Goal: Task Accomplishment & Management: Manage account settings

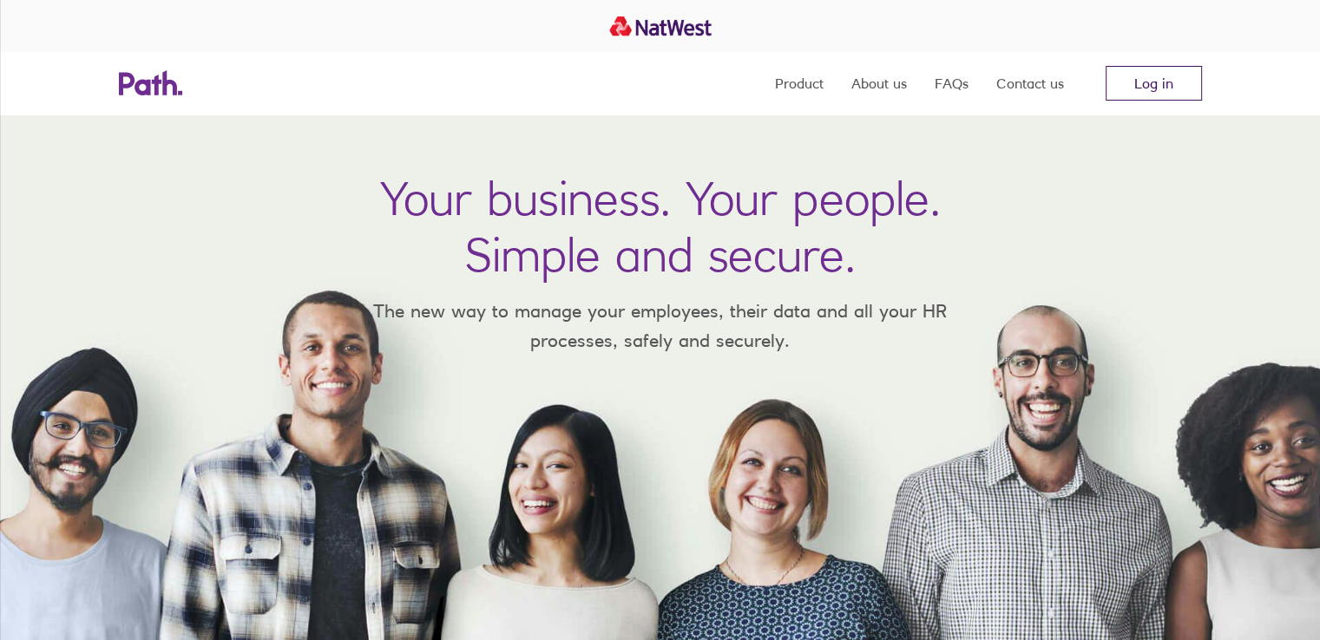
click at [1135, 84] on link "Log in" at bounding box center [1153, 83] width 96 height 35
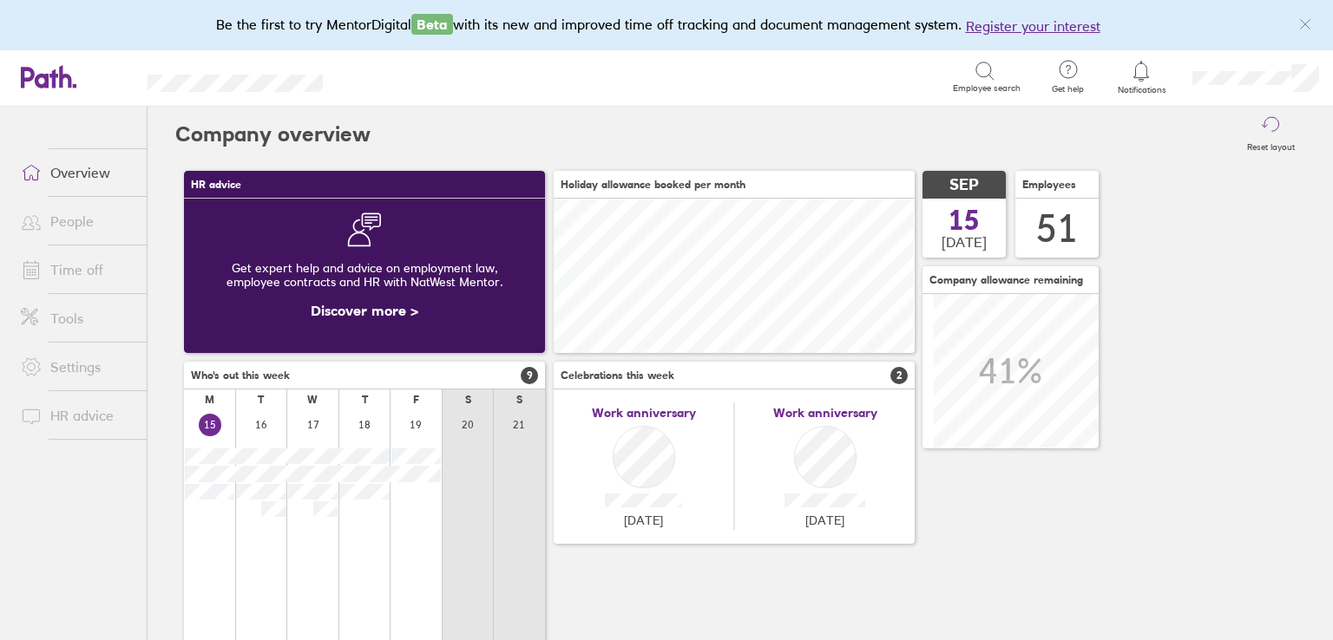
scroll to position [154, 361]
click at [110, 270] on link "Time off" at bounding box center [77, 269] width 140 height 35
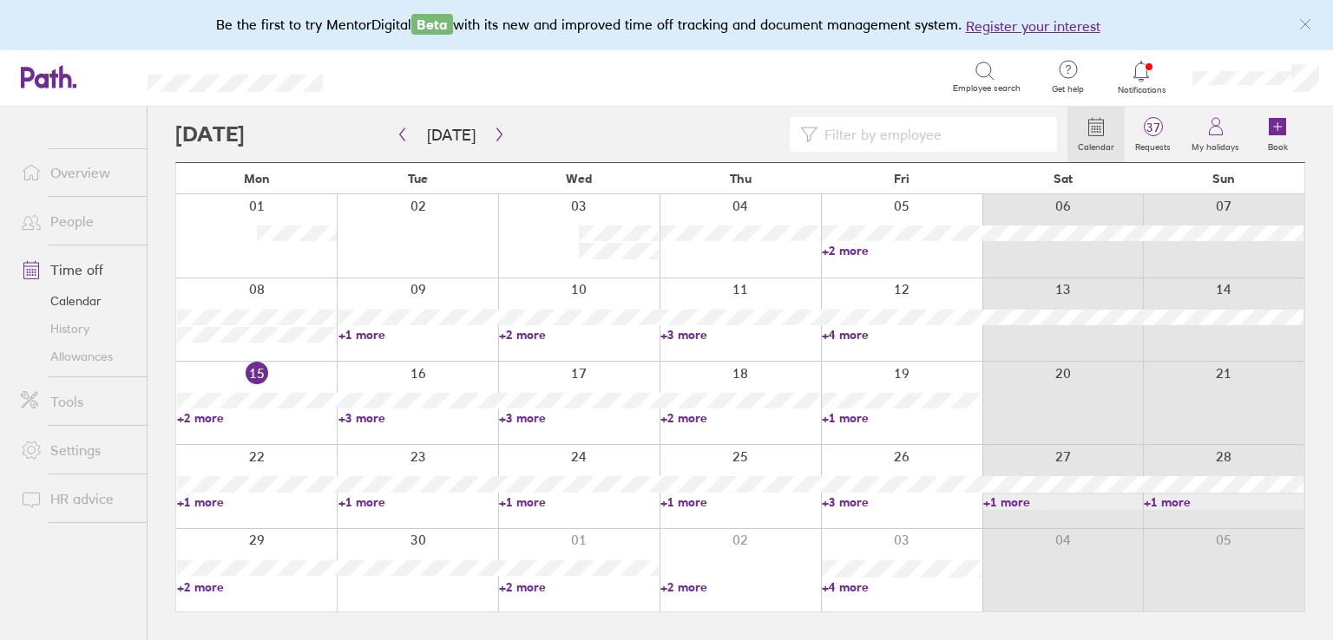
click at [678, 332] on link "+3 more" at bounding box center [740, 335] width 160 height 16
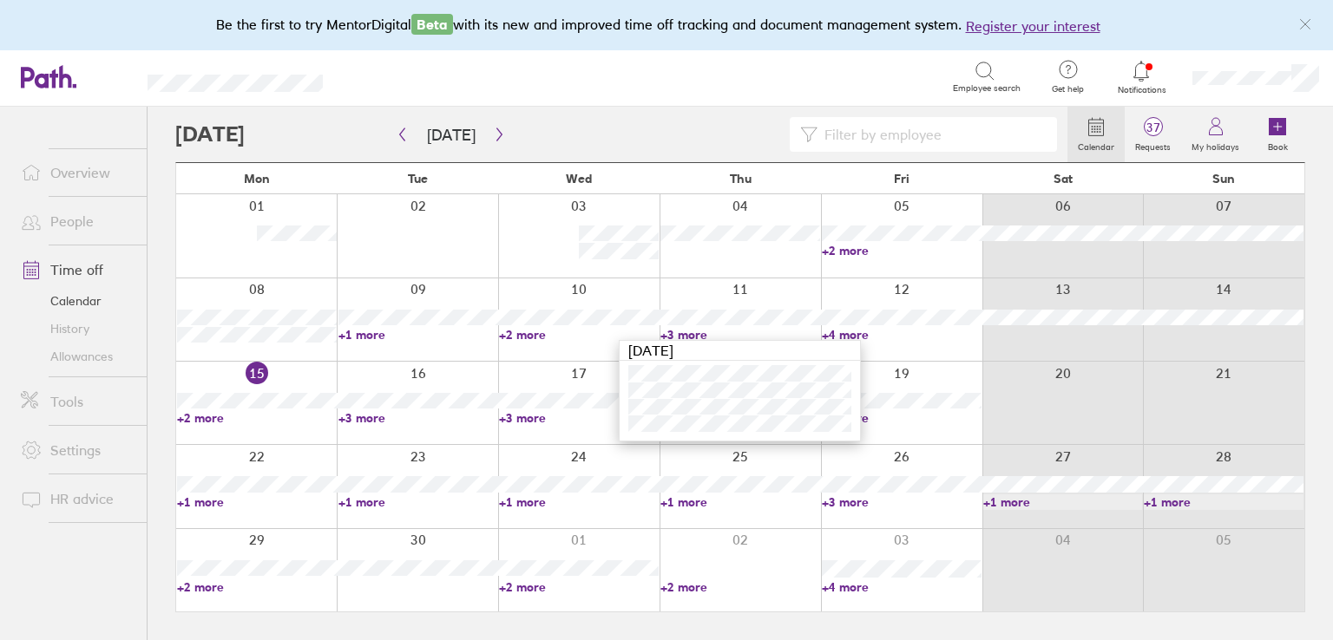
click at [647, 131] on div at bounding box center [621, 134] width 892 height 35
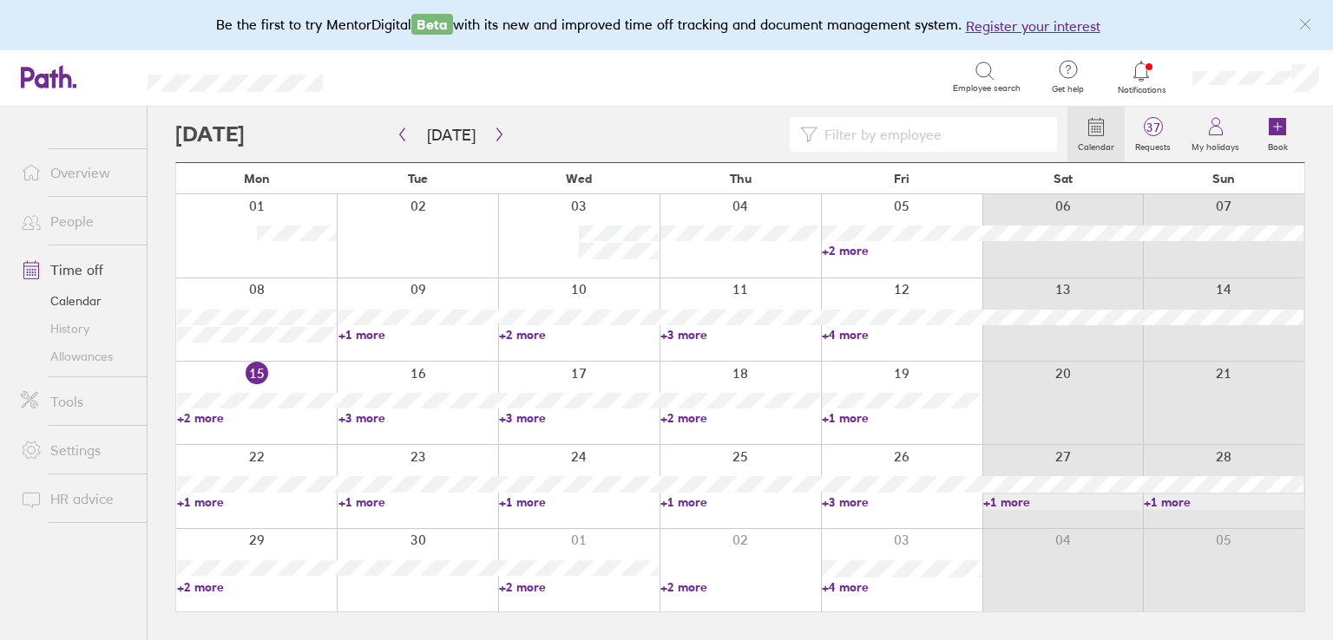
click at [679, 417] on link "+2 more" at bounding box center [740, 418] width 160 height 16
click at [510, 417] on link "+3 more" at bounding box center [579, 418] width 160 height 16
click at [370, 416] on link "+3 more" at bounding box center [418, 418] width 160 height 16
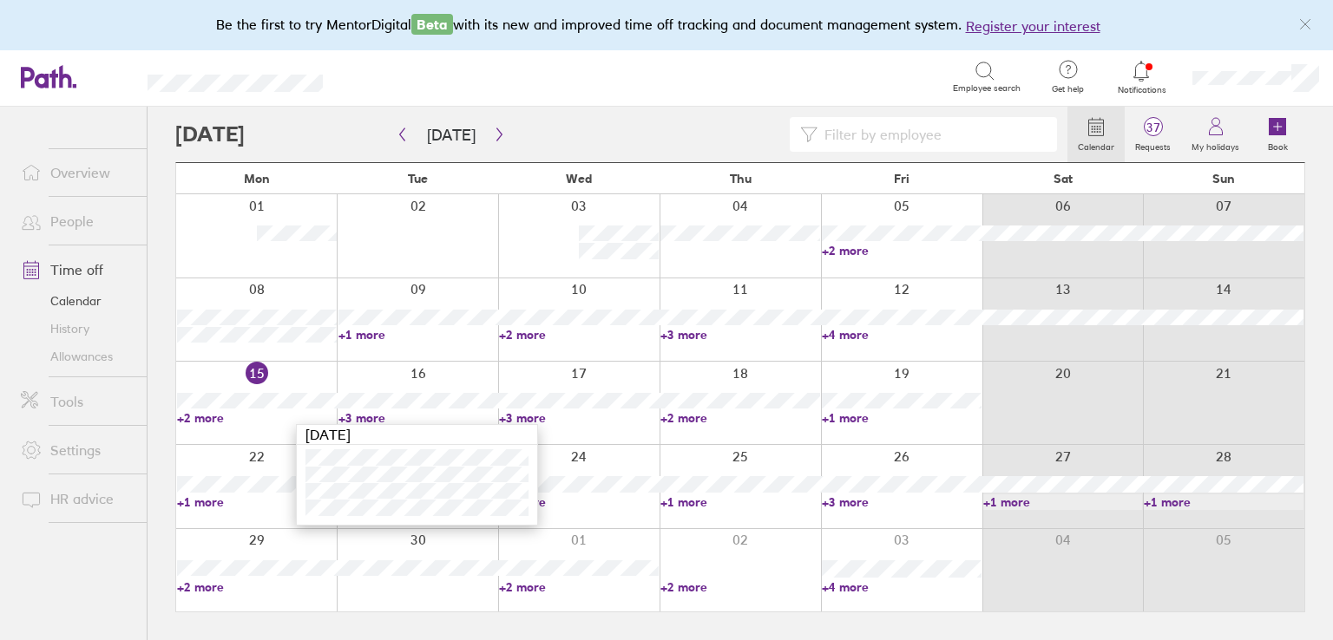
click at [193, 421] on link "+2 more" at bounding box center [257, 418] width 160 height 16
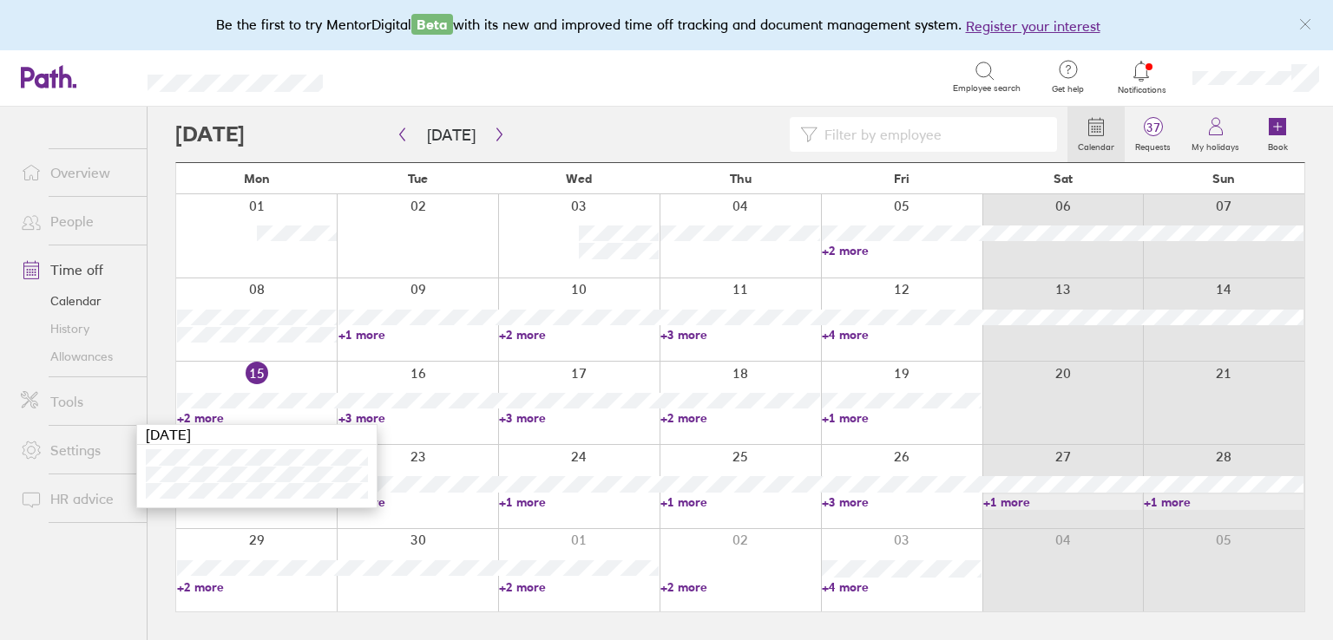
click at [547, 117] on div at bounding box center [621, 134] width 892 height 35
click at [845, 417] on link "+1 more" at bounding box center [902, 418] width 160 height 16
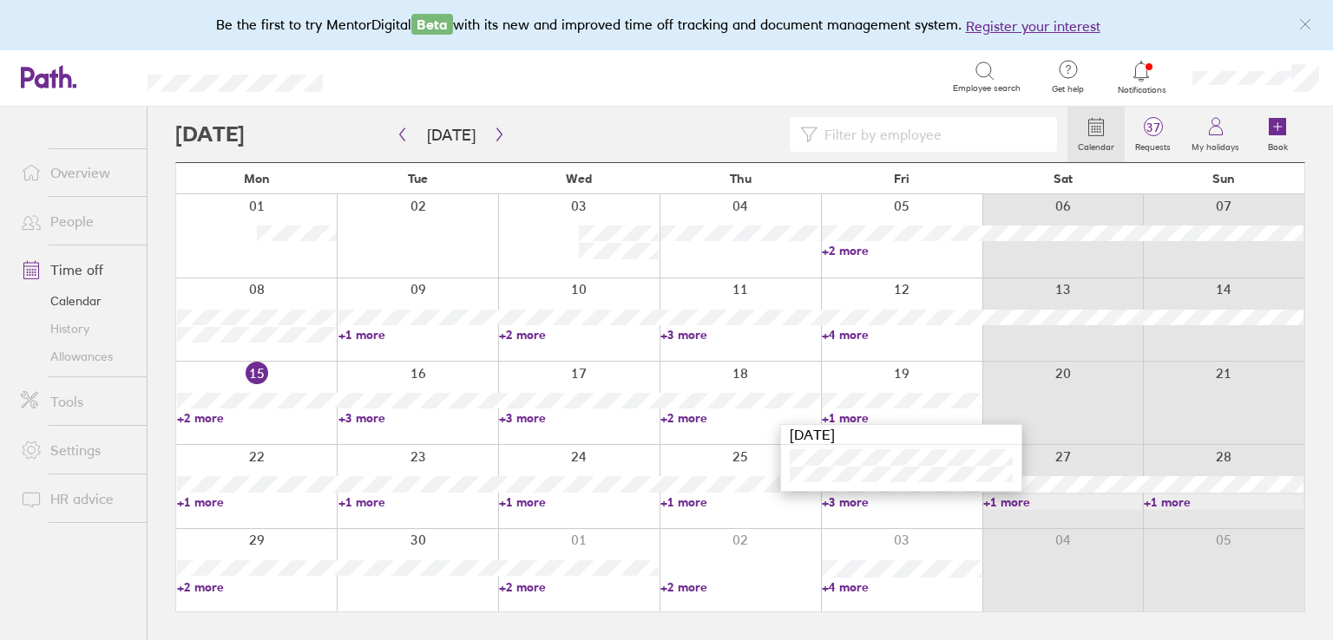
click at [659, 148] on div at bounding box center [621, 134] width 892 height 35
click at [189, 501] on link "+1 more" at bounding box center [257, 502] width 160 height 16
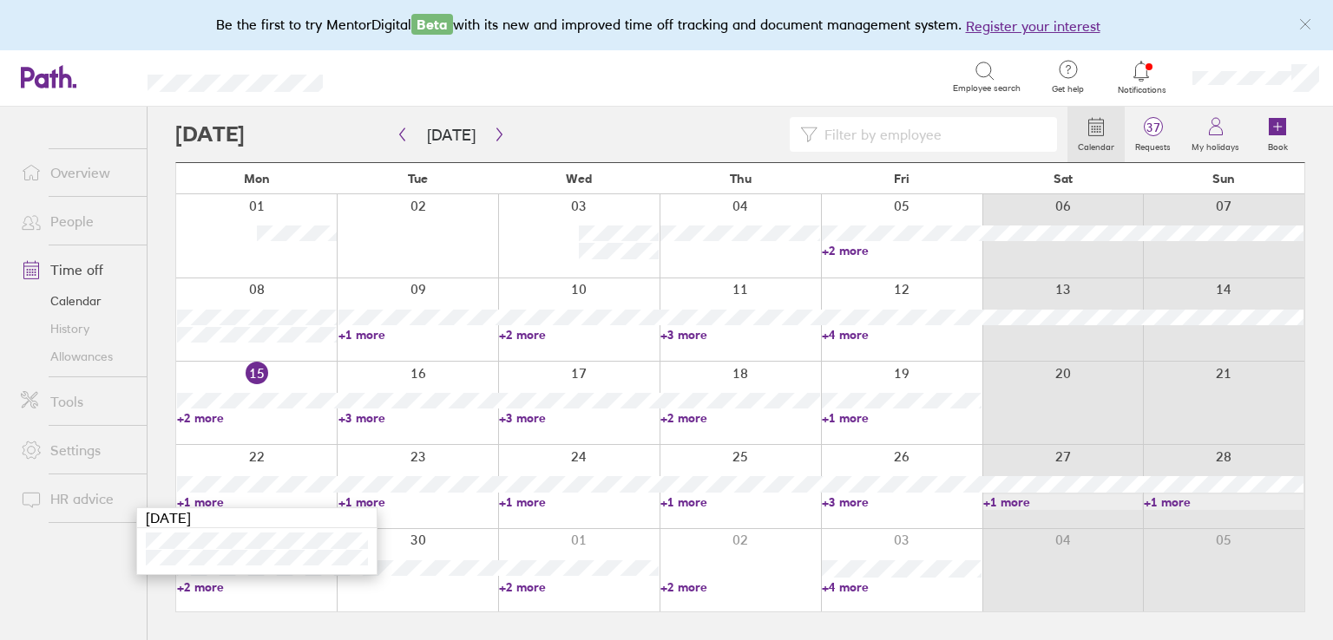
click at [835, 501] on link "+3 more" at bounding box center [902, 502] width 160 height 16
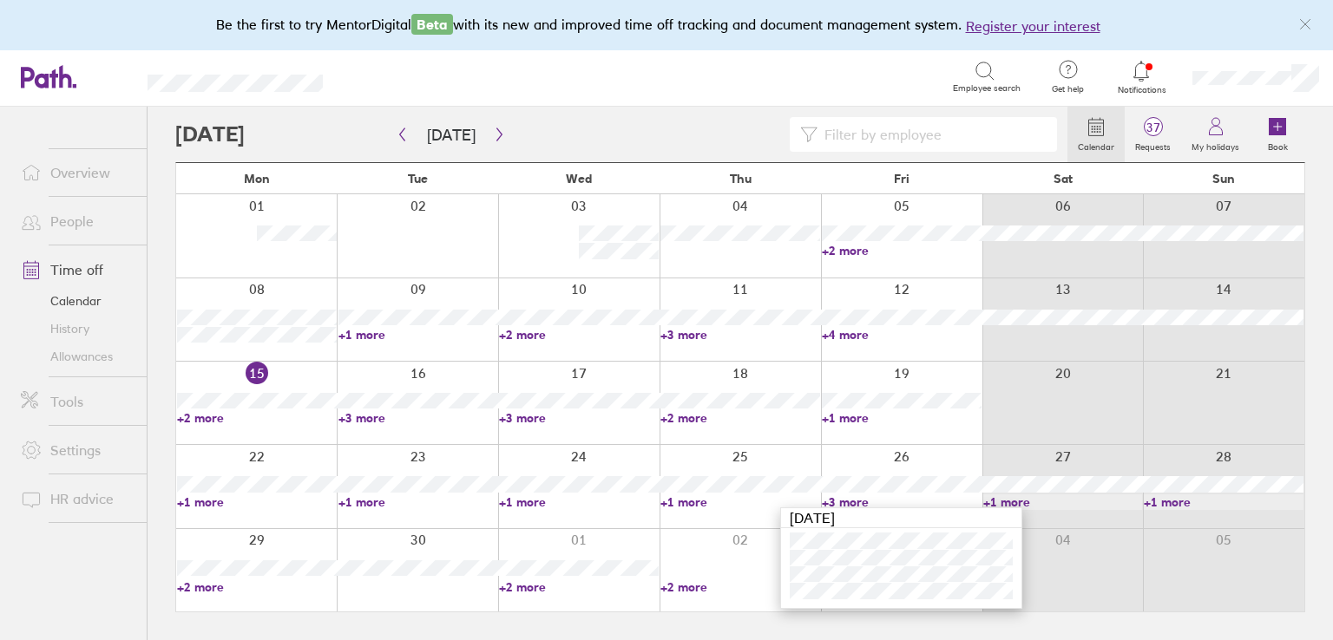
click at [744, 124] on div at bounding box center [621, 134] width 892 height 35
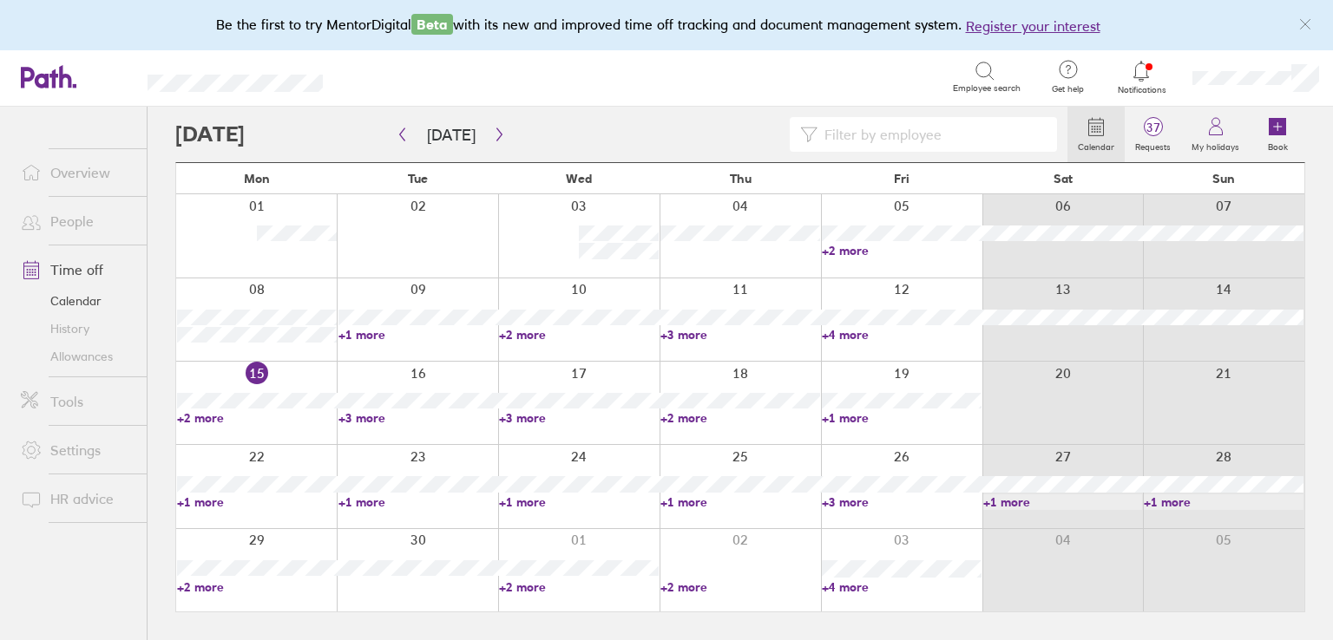
click at [85, 219] on link "People" at bounding box center [77, 221] width 140 height 35
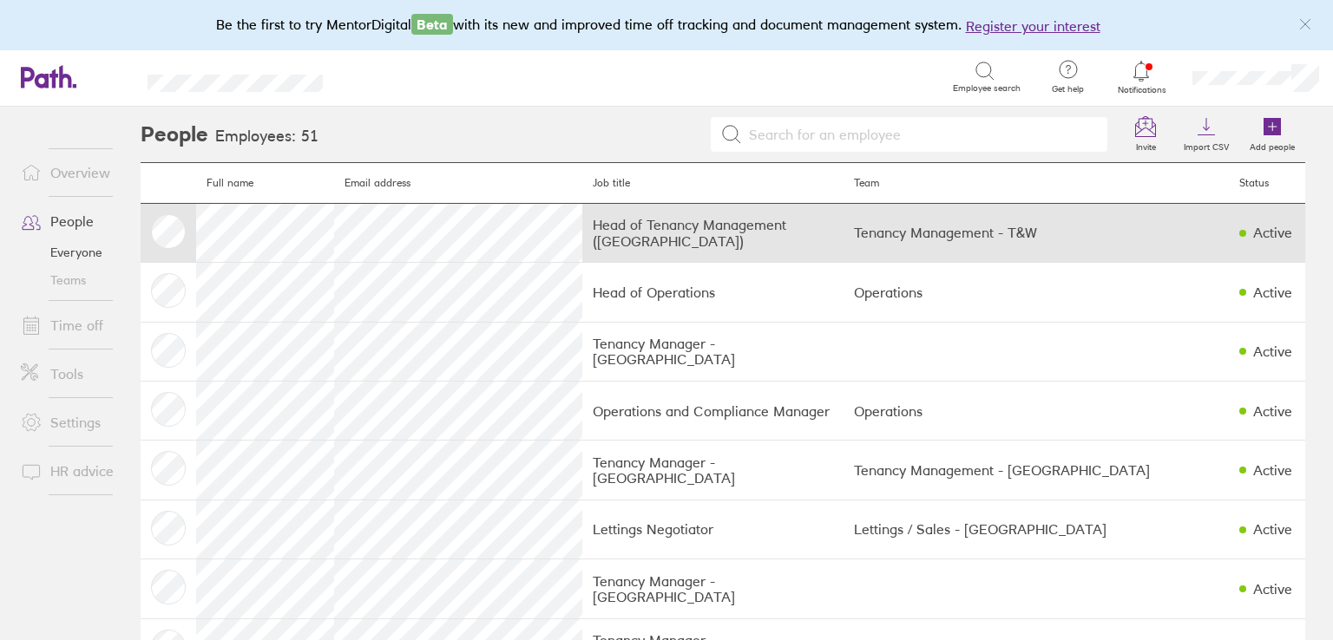
click at [861, 203] on td "Tenancy Management - T&W" at bounding box center [1035, 232] width 385 height 59
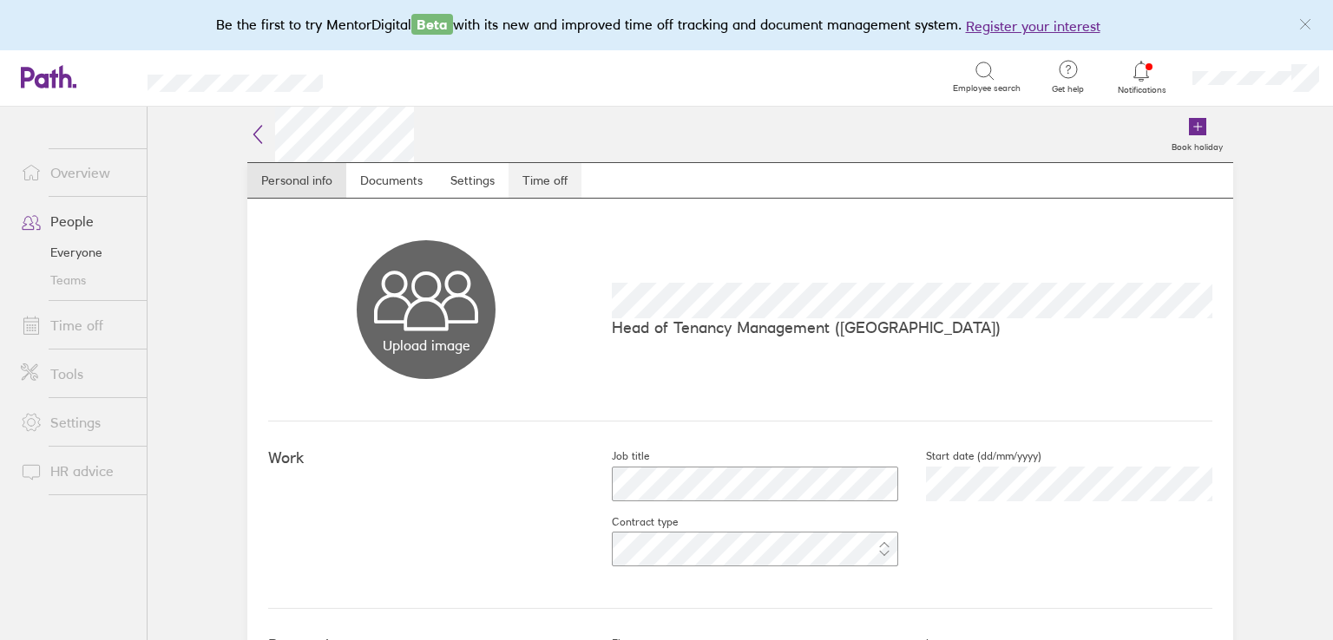
click at [545, 175] on link "Time off" at bounding box center [544, 180] width 73 height 35
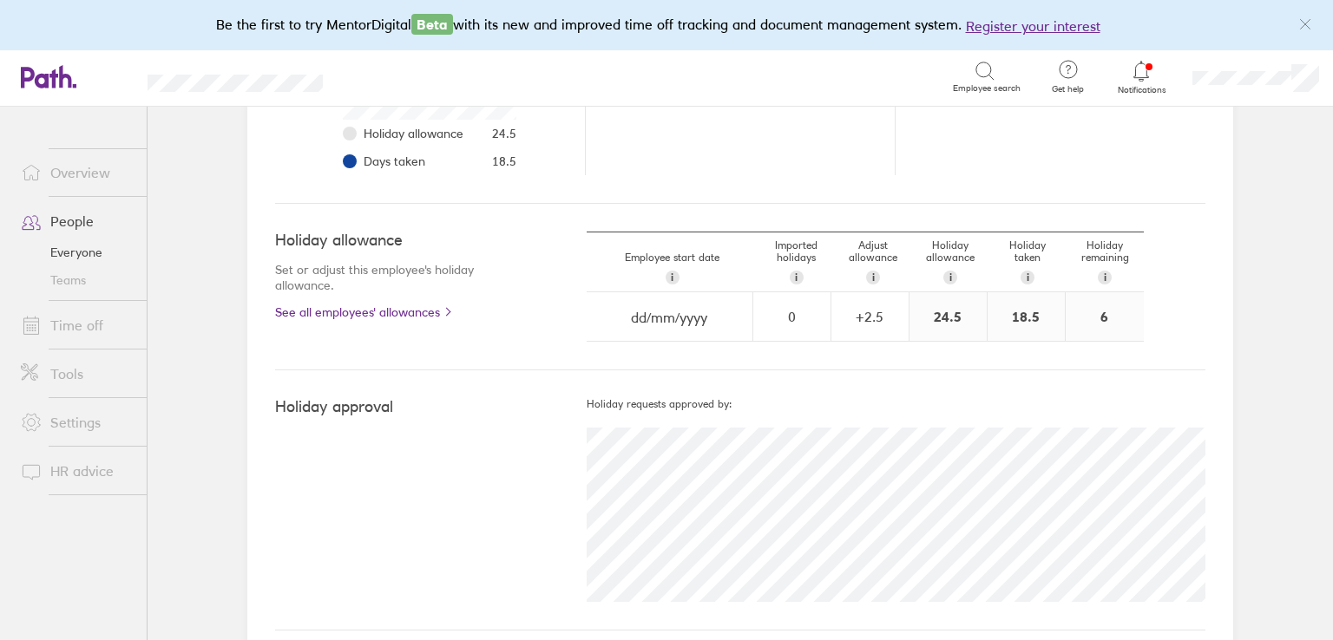
scroll to position [429, 0]
click at [868, 312] on div "+ 2.5" at bounding box center [869, 315] width 75 height 16
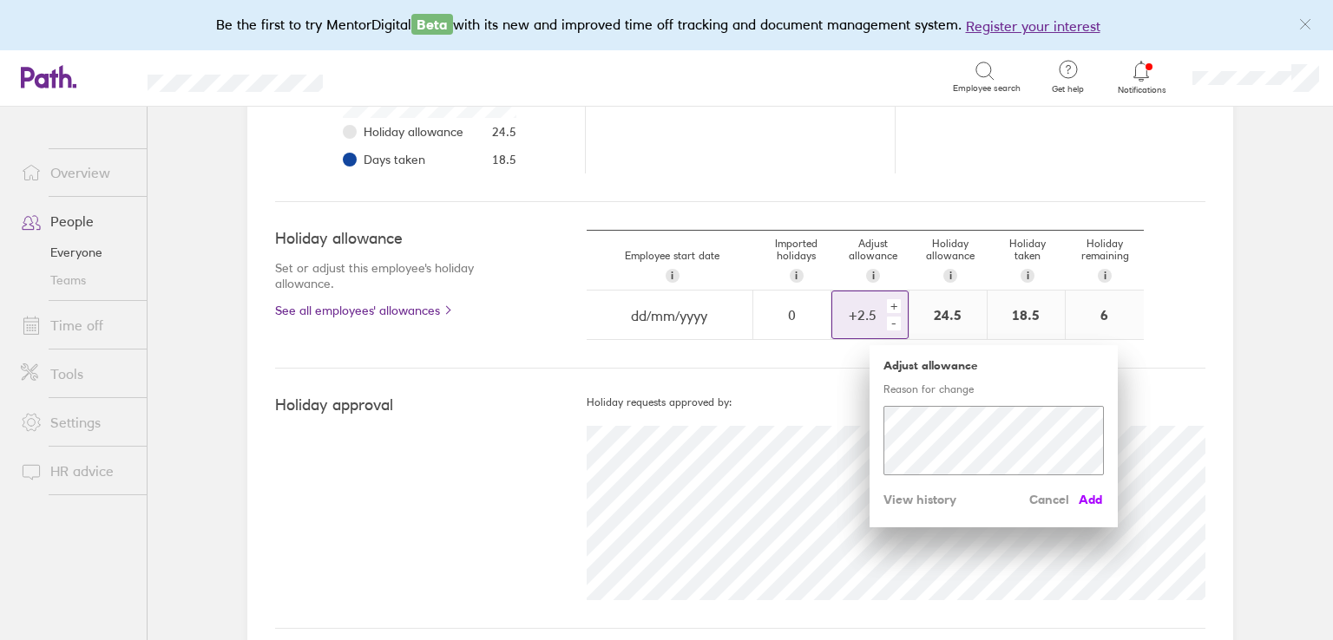
click at [1076, 503] on span "Add" at bounding box center [1090, 500] width 28 height 28
click at [1079, 501] on span "Add" at bounding box center [1090, 500] width 28 height 28
click at [1086, 501] on span "Add" at bounding box center [1090, 500] width 28 height 28
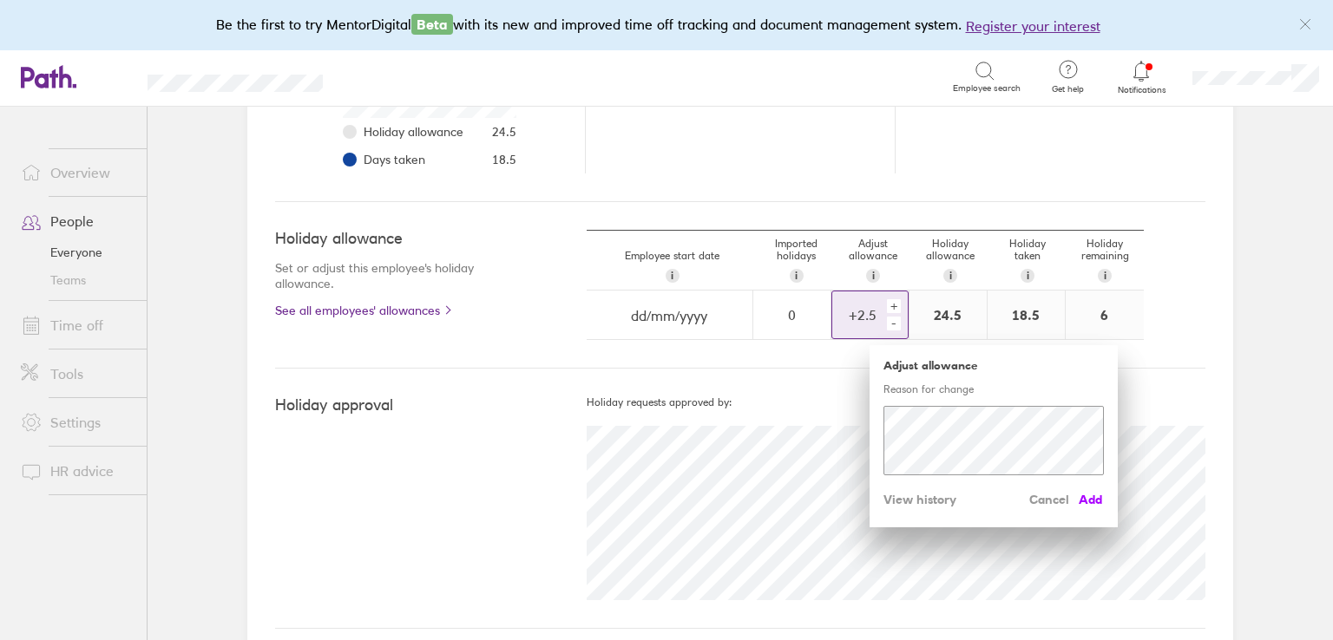
click at [1086, 501] on span "Add" at bounding box center [1090, 500] width 28 height 28
click at [887, 305] on div "+" at bounding box center [894, 306] width 14 height 14
click at [1090, 494] on span "Add" at bounding box center [1090, 500] width 28 height 28
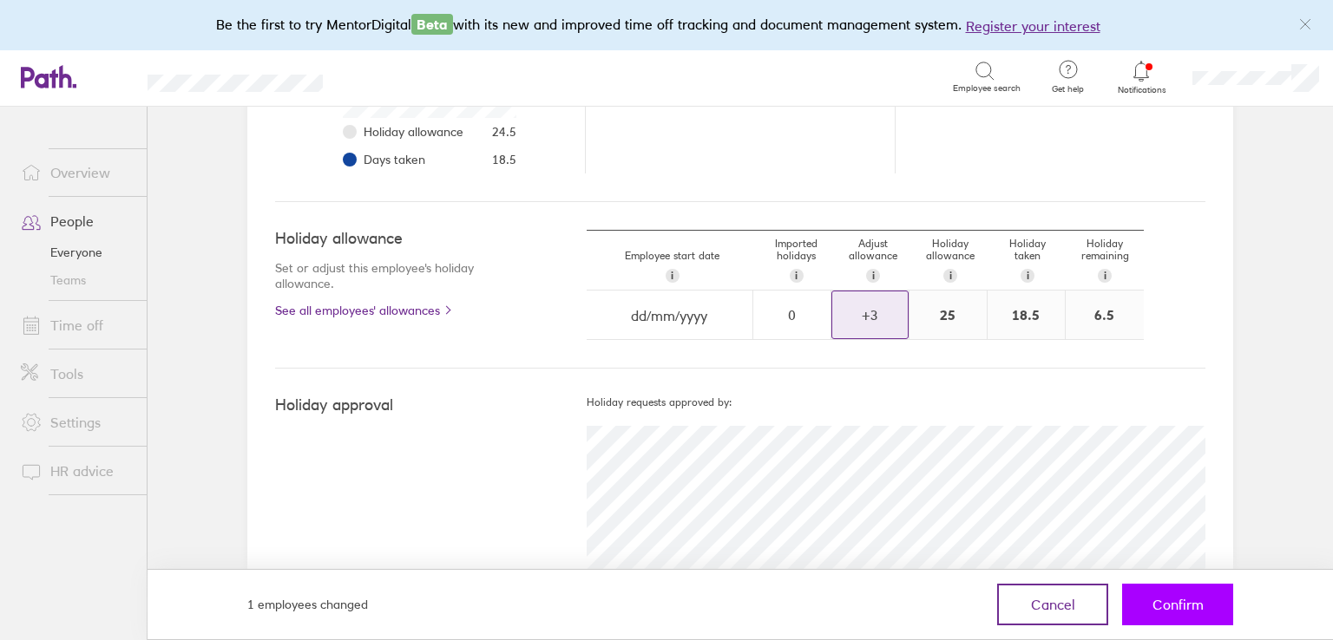
click at [1159, 608] on span "Confirm" at bounding box center [1177, 605] width 51 height 16
click at [1131, 594] on button "Confirm" at bounding box center [1177, 605] width 111 height 42
click at [1176, 605] on span "Confirm" at bounding box center [1177, 605] width 51 height 16
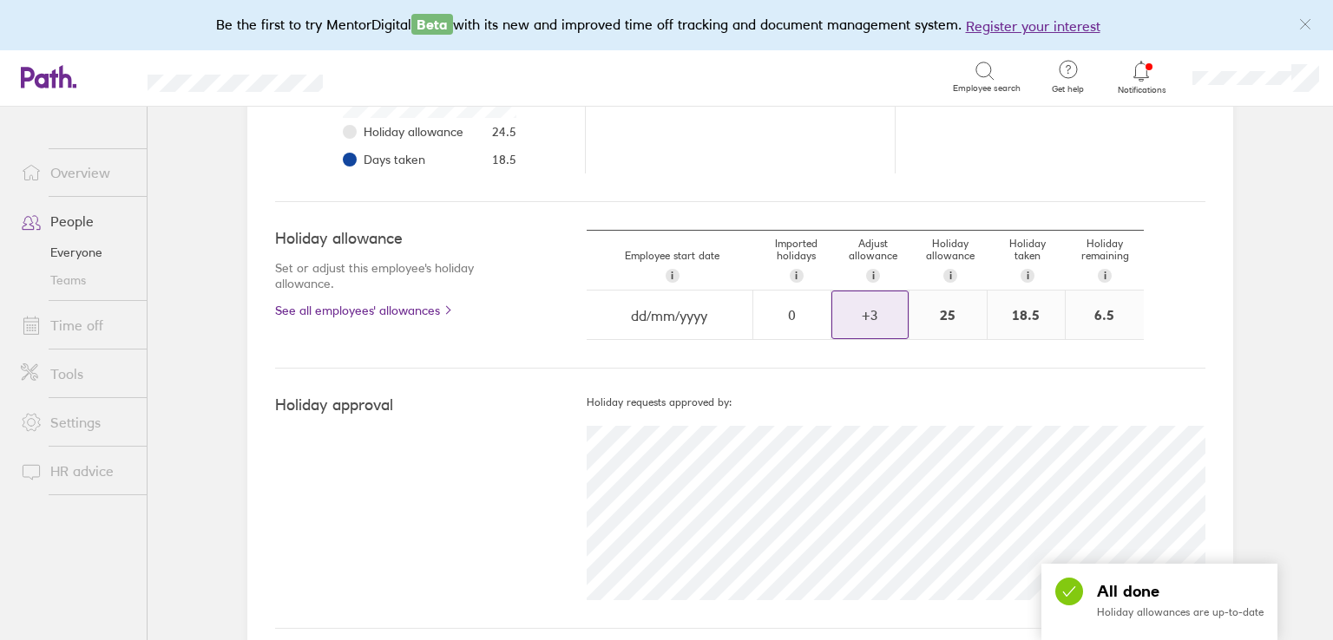
click at [82, 214] on link "People" at bounding box center [77, 221] width 140 height 35
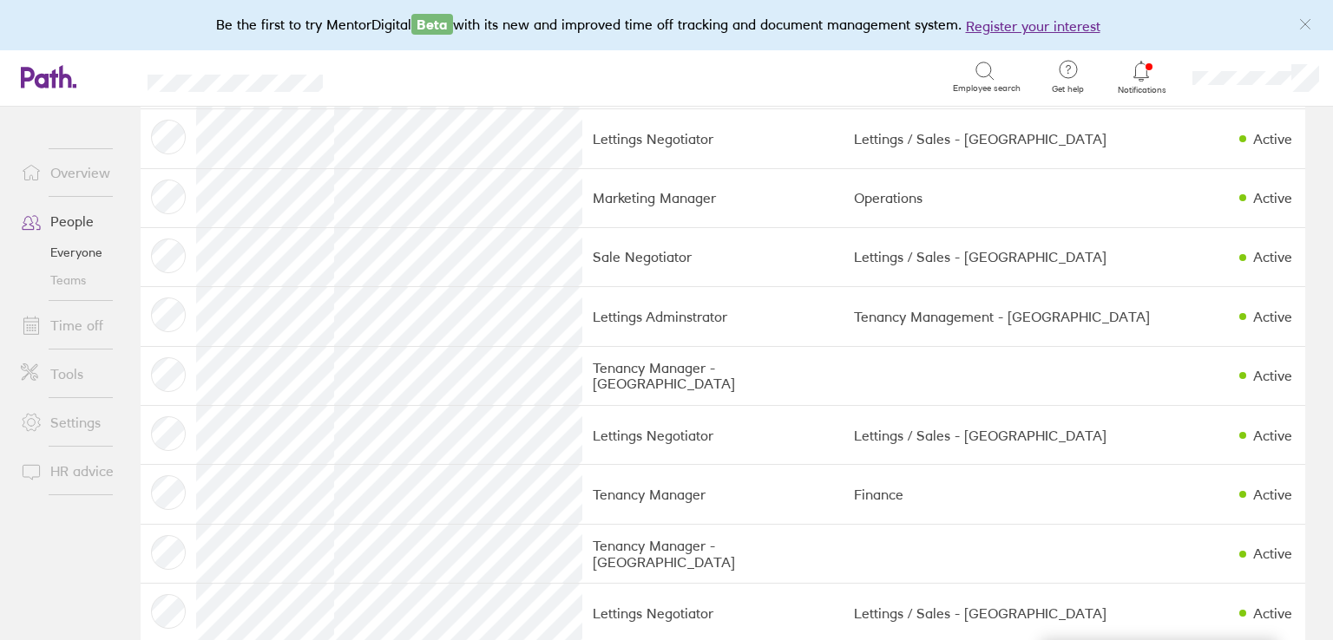
scroll to position [1345, 0]
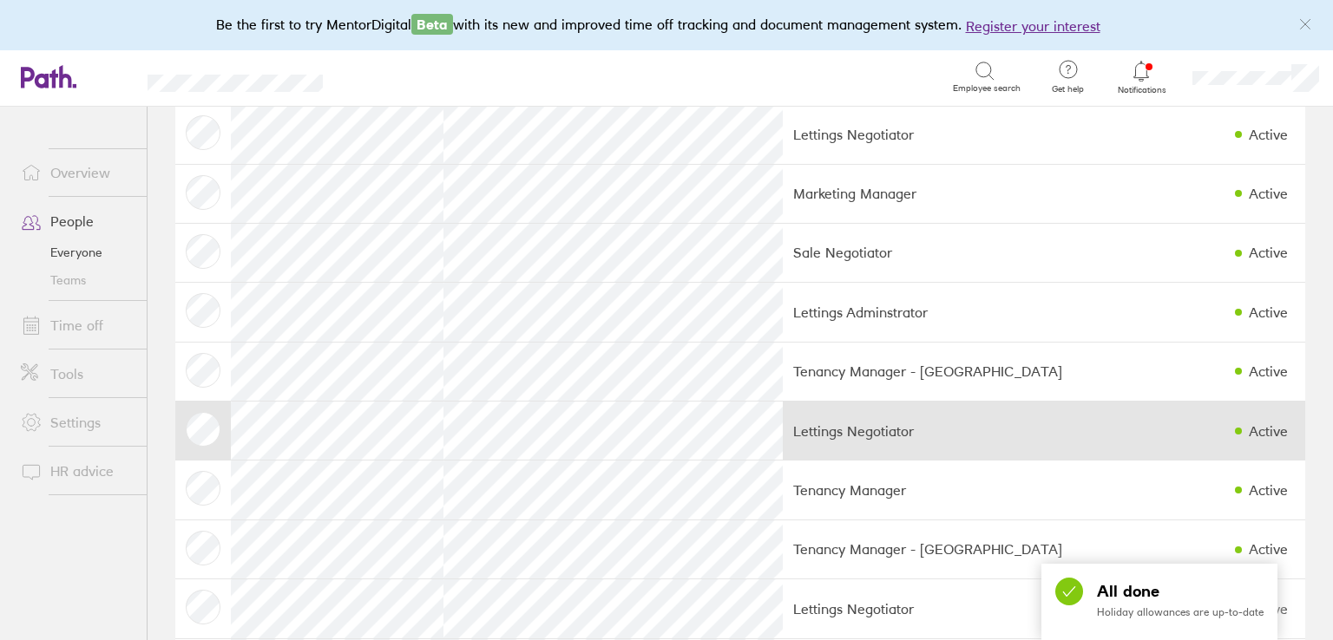
click at [783, 421] on td "Lettings Negotiator" at bounding box center [979, 431] width 392 height 59
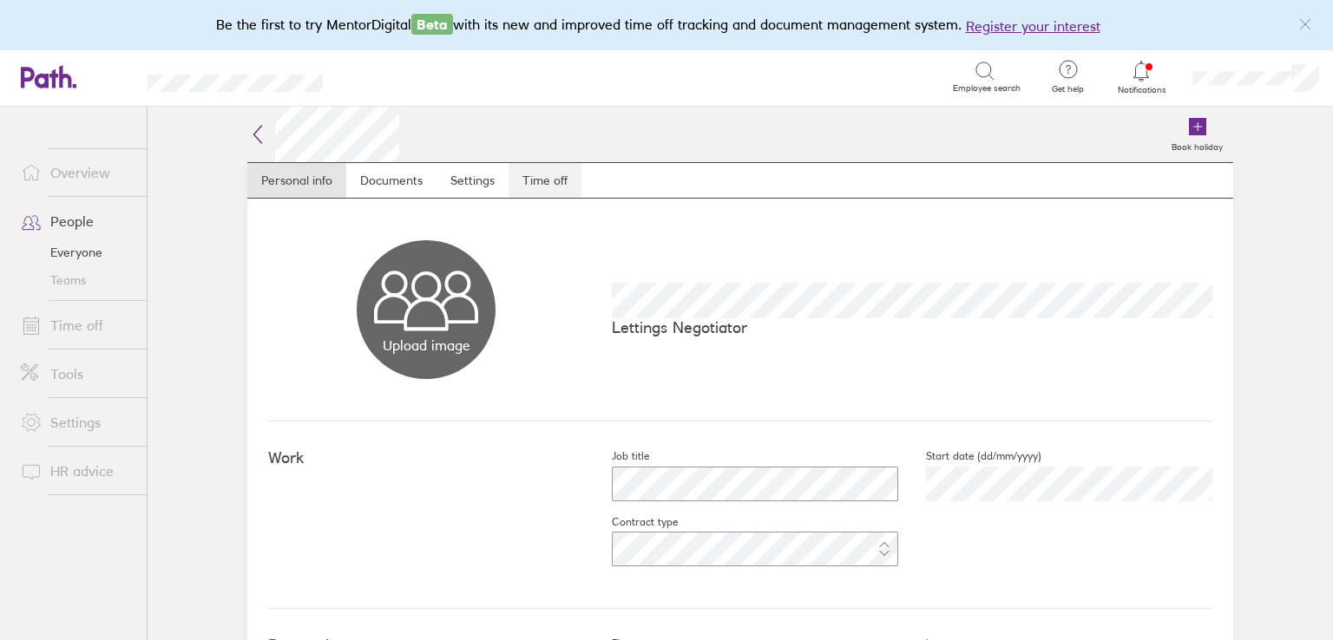
click at [531, 169] on link "Time off" at bounding box center [544, 180] width 73 height 35
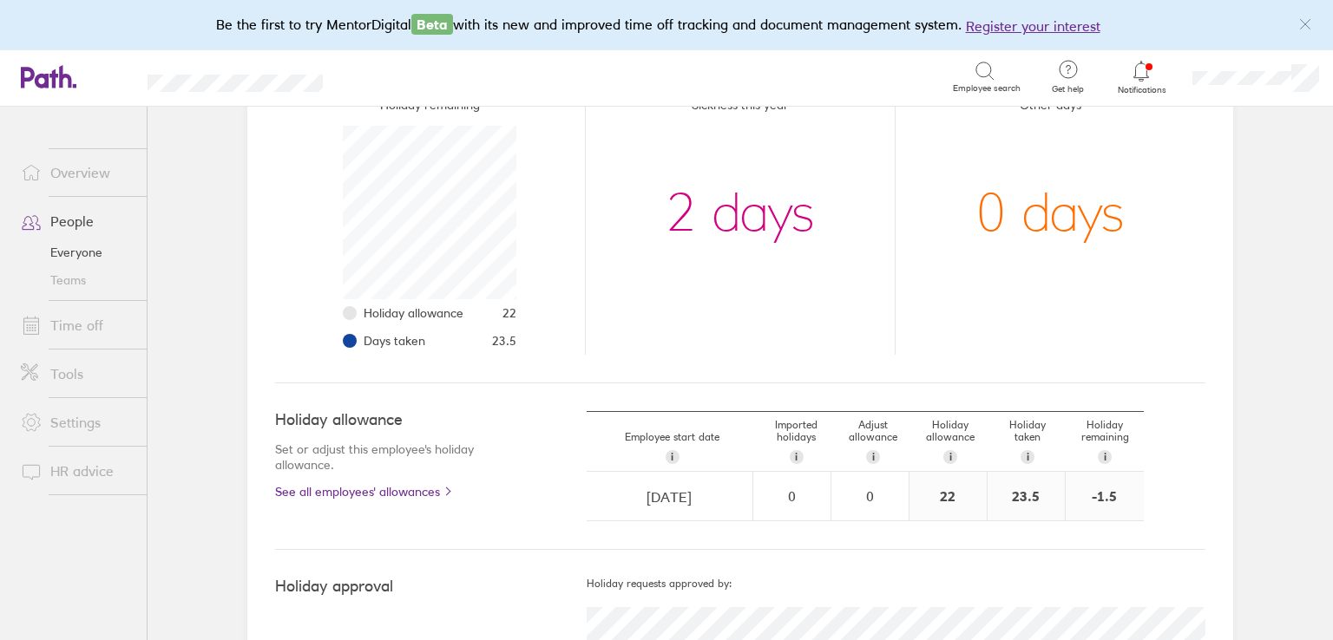
scroll to position [249, 0]
click at [873, 508] on div "0" at bounding box center [869, 494] width 75 height 47
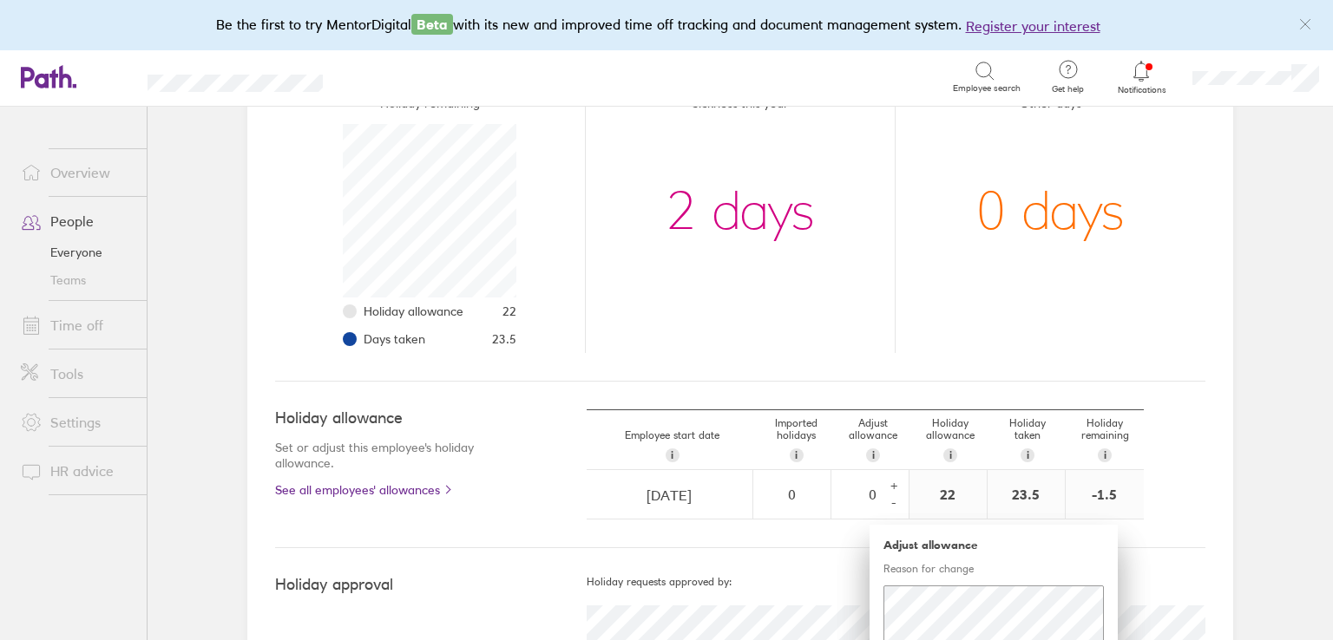
scroll to position [462, 0]
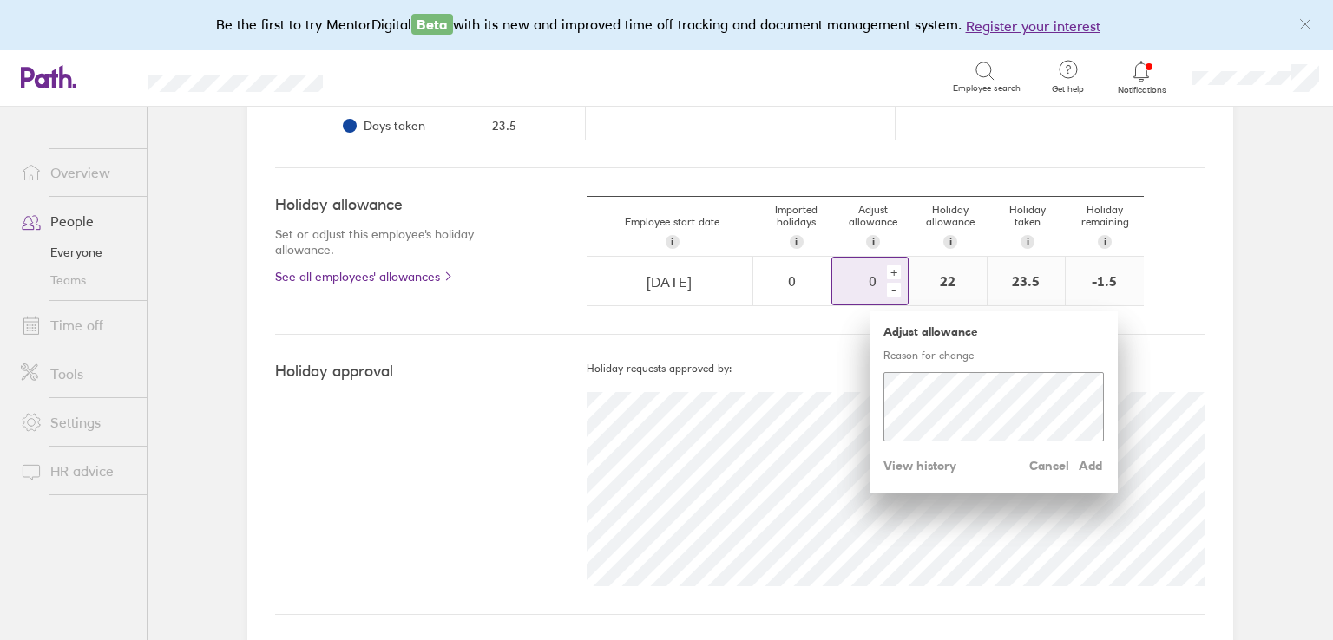
click at [887, 272] on div "+" at bounding box center [894, 272] width 14 height 14
click at [1090, 461] on span "Add" at bounding box center [1090, 466] width 28 height 28
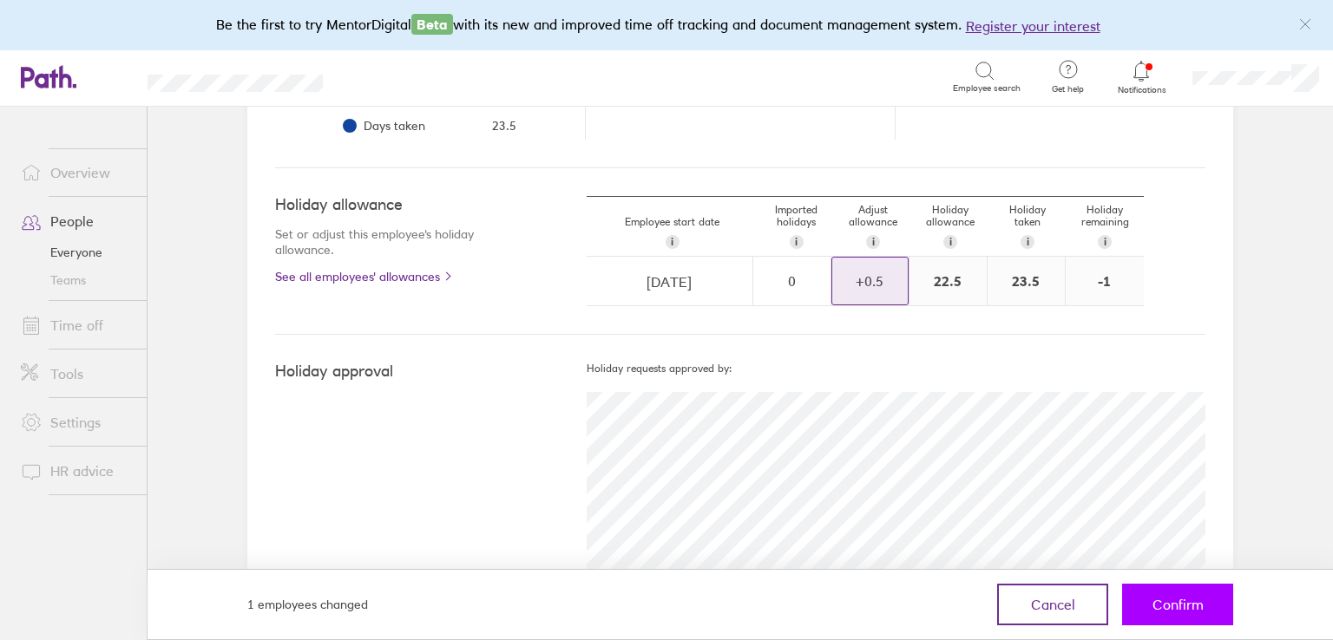
click at [1139, 587] on button "Confirm" at bounding box center [1177, 605] width 111 height 42
click at [1159, 600] on span "Confirm" at bounding box center [1177, 605] width 51 height 16
click at [1176, 601] on span "Confirm" at bounding box center [1177, 605] width 51 height 16
